Goal: Navigation & Orientation: Find specific page/section

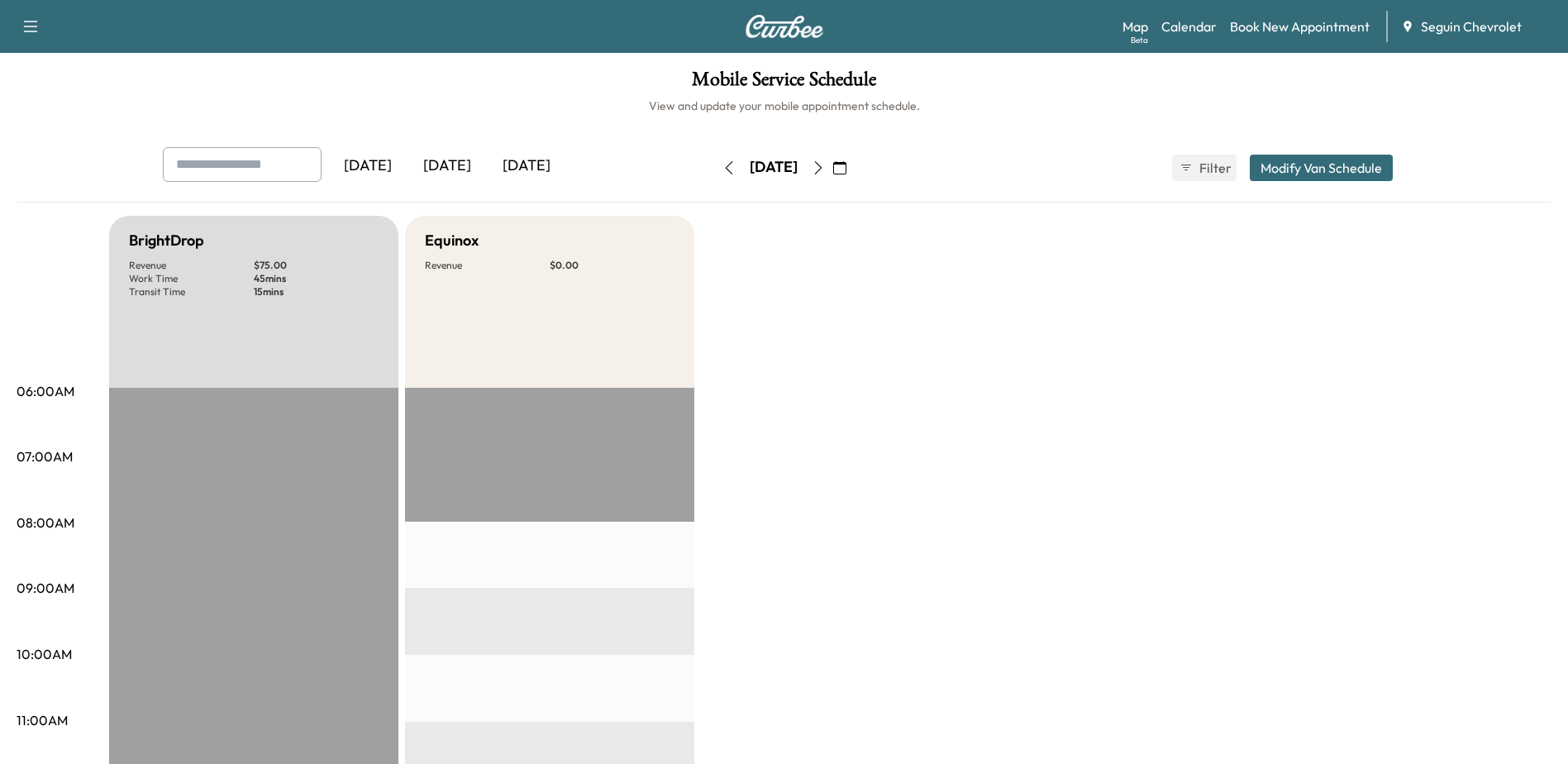
click at [460, 165] on div "[DATE]" at bounding box center [446, 167] width 79 height 38
click at [553, 170] on div "[DATE]" at bounding box center [526, 167] width 79 height 38
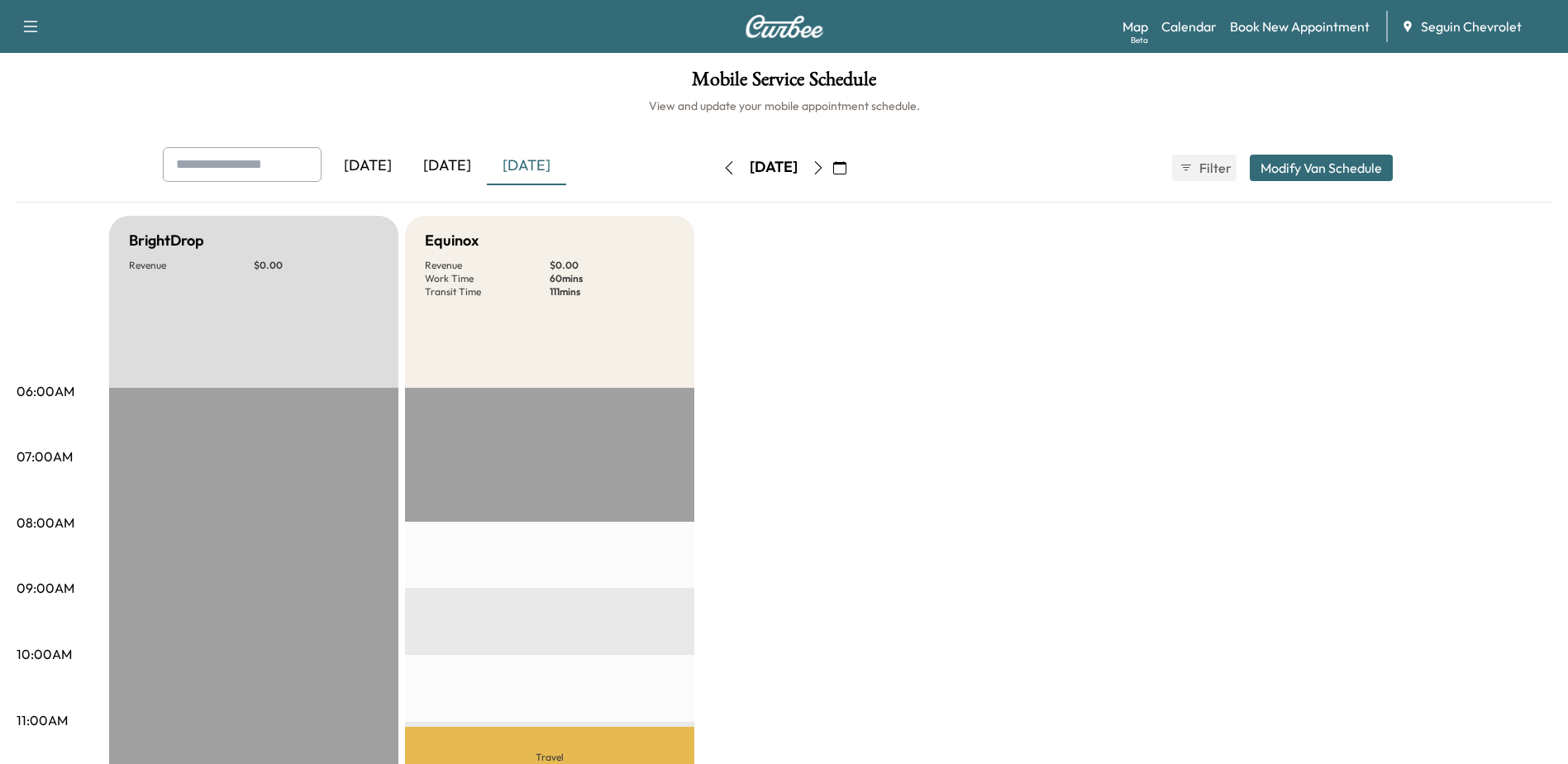
click at [822, 172] on icon "button" at bounding box center [818, 168] width 7 height 14
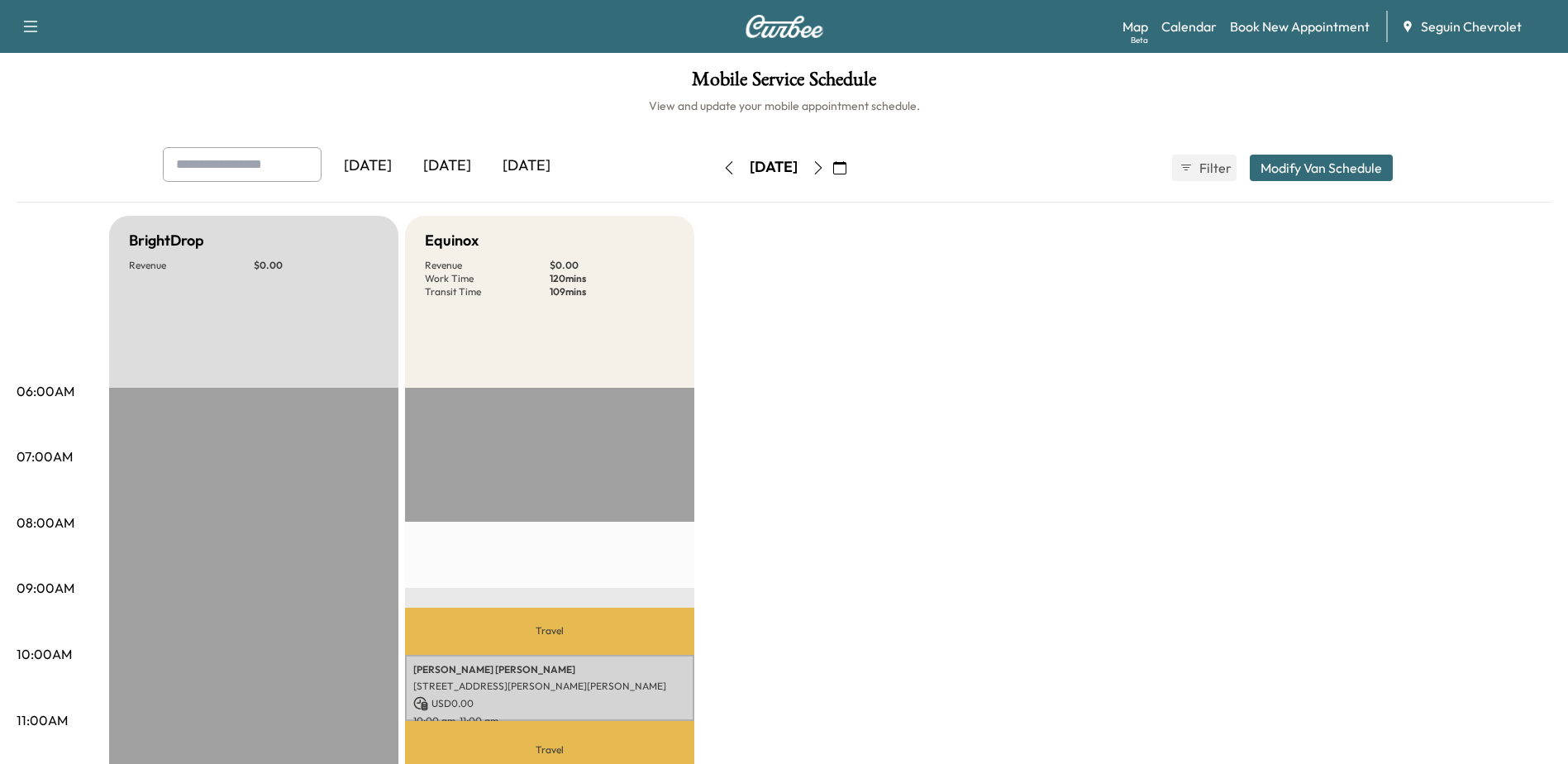
click at [825, 170] on icon "button" at bounding box center [818, 168] width 14 height 14
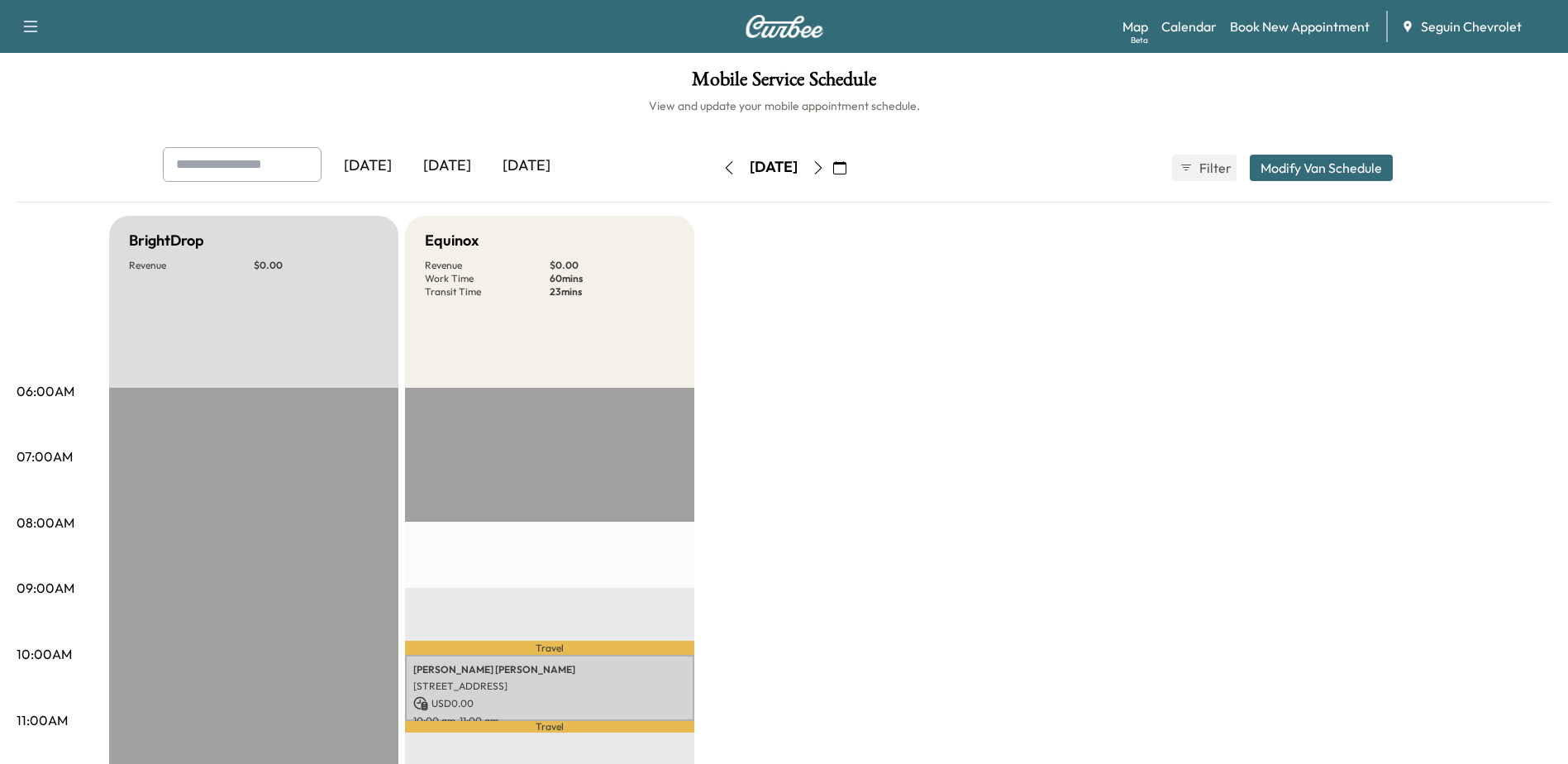
click at [825, 172] on icon "button" at bounding box center [818, 168] width 14 height 14
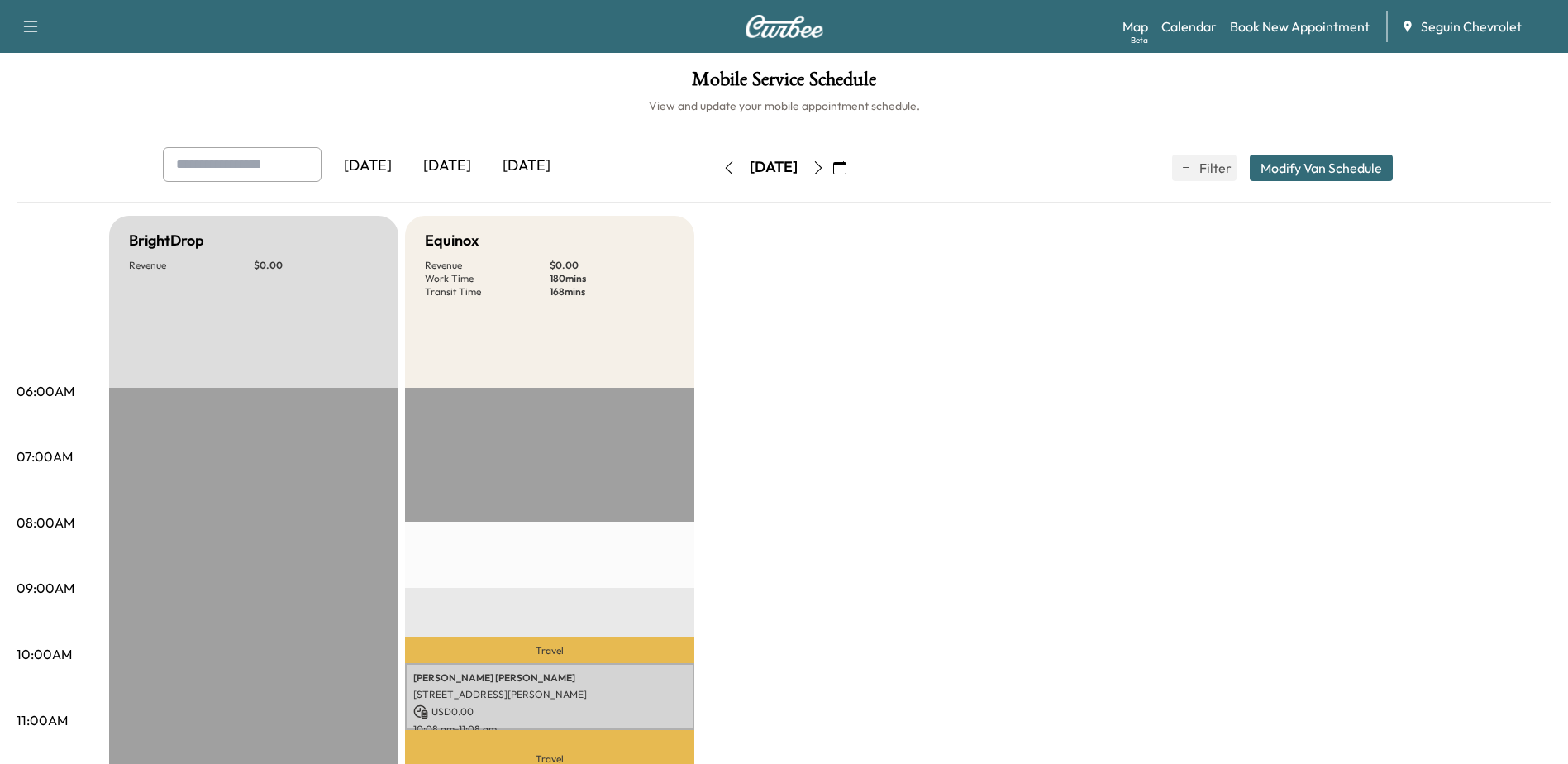
click at [454, 170] on div "[DATE]" at bounding box center [446, 167] width 79 height 38
